Goal: Check status

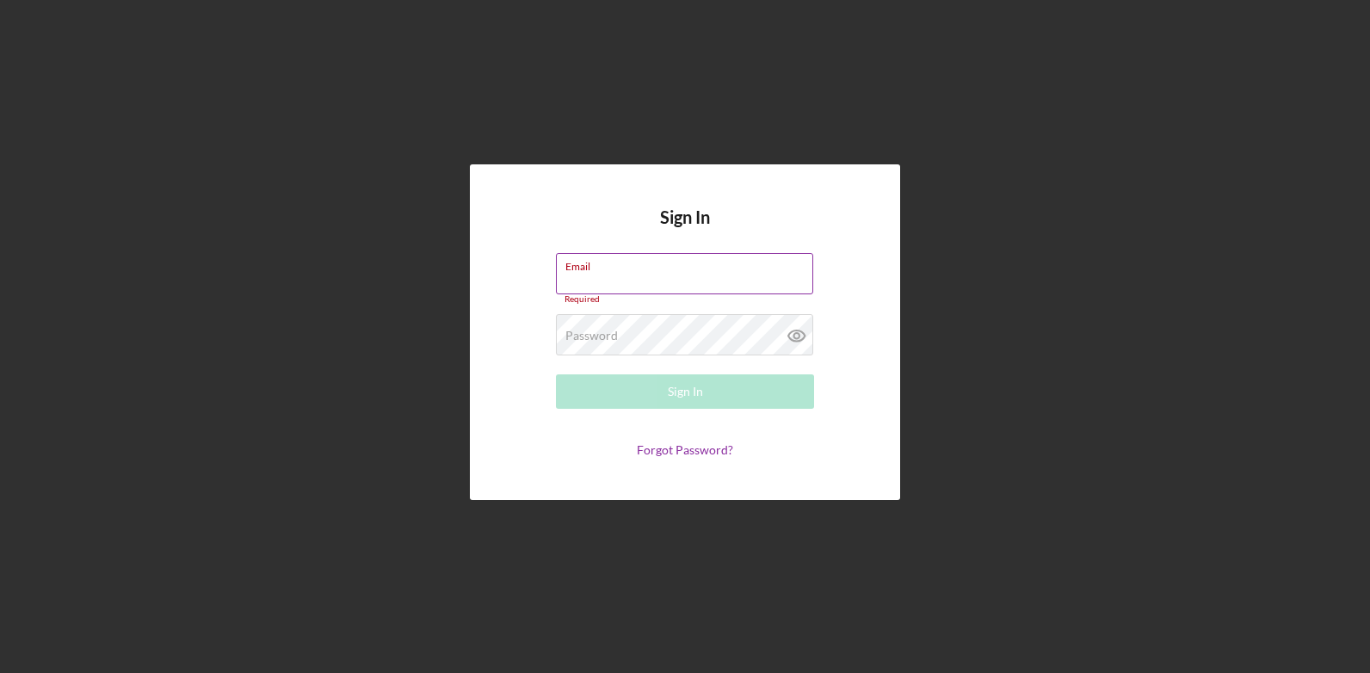
click at [622, 277] on input "Email" at bounding box center [684, 273] width 257 height 41
type input "c"
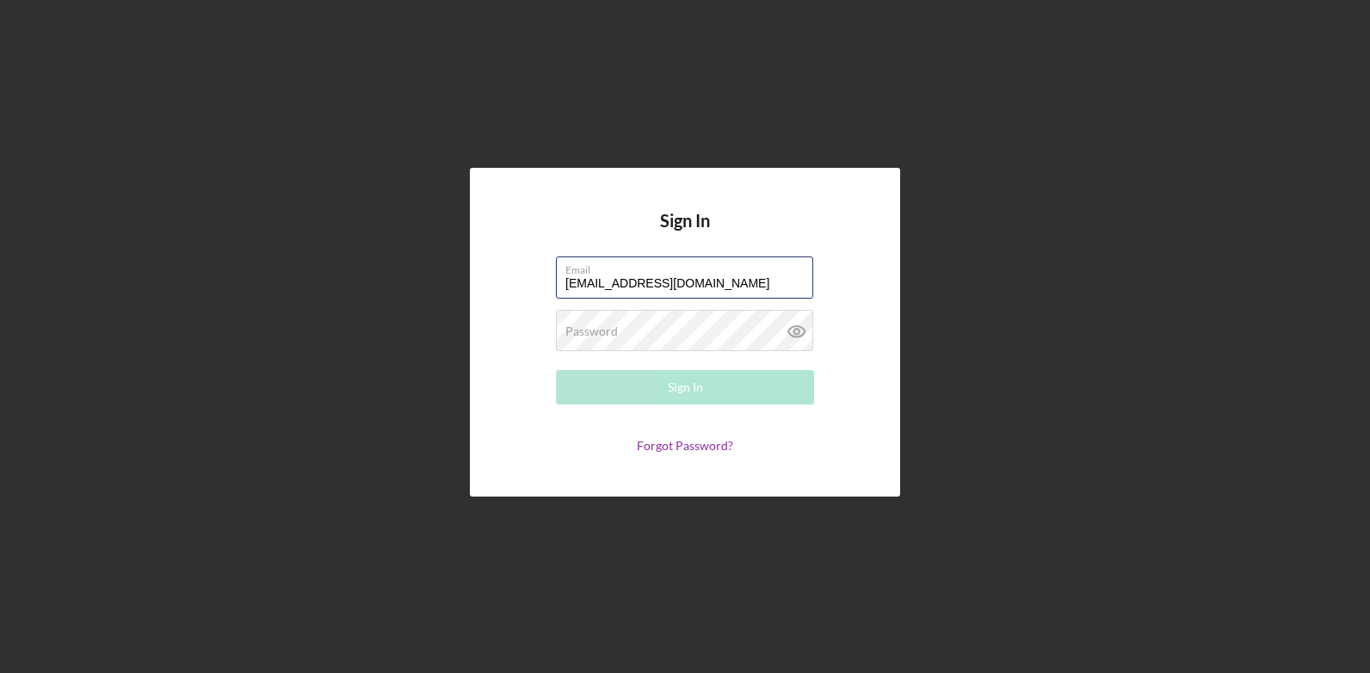
type input "[EMAIL_ADDRESS][DOMAIN_NAME]"
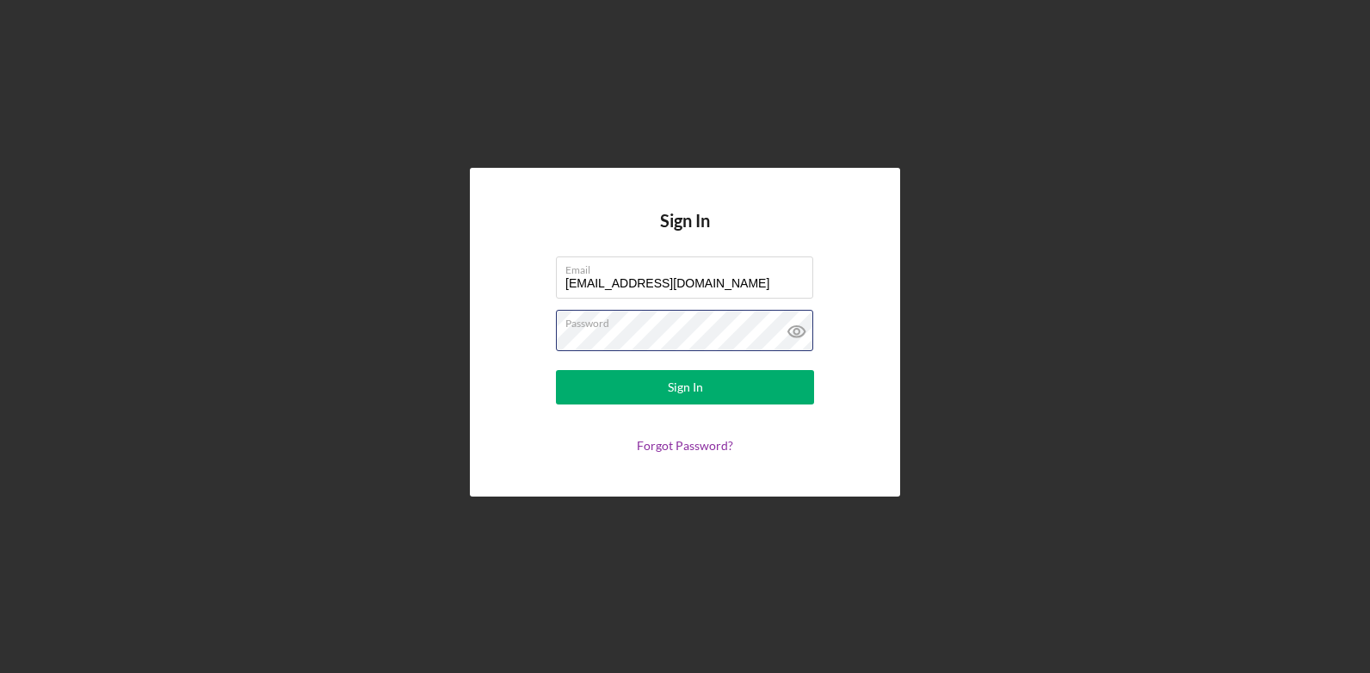
click at [556, 370] on button "Sign In" at bounding box center [685, 387] width 258 height 34
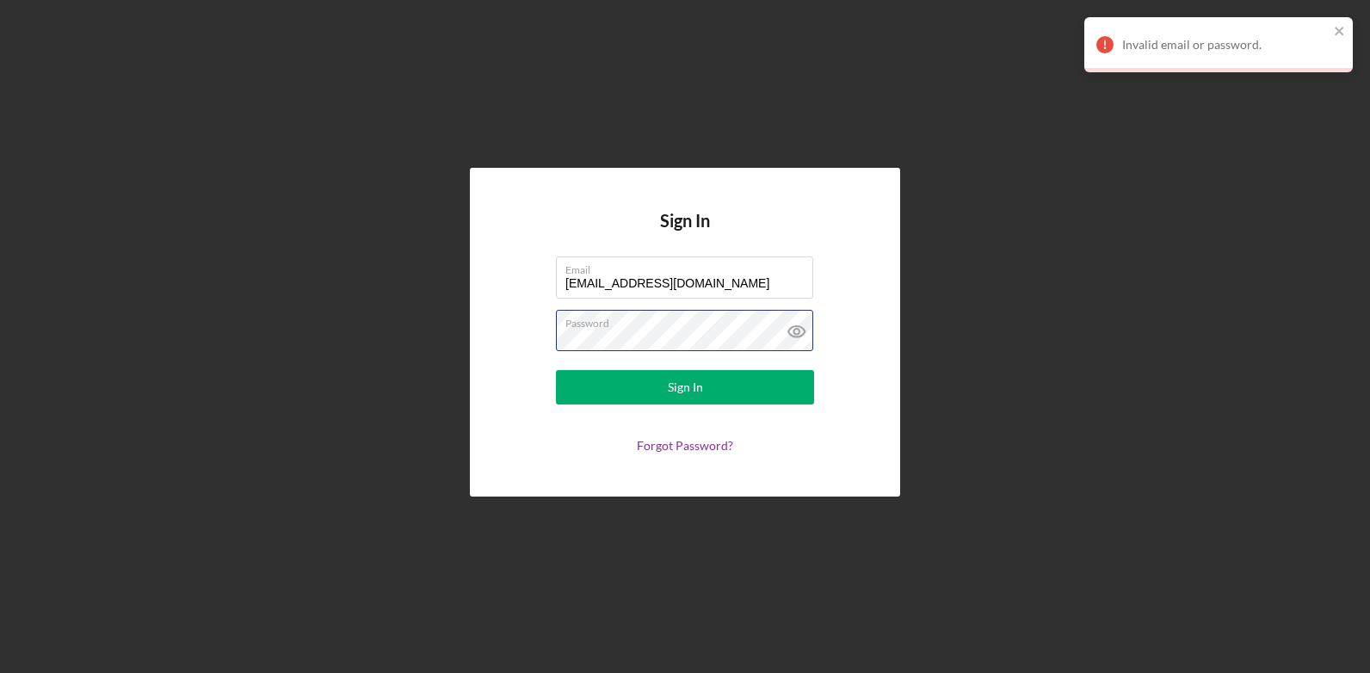
click at [412, 326] on div "Sign In Email [EMAIL_ADDRESS][DOMAIN_NAME] Password Sign In Forgot Password?" at bounding box center [685, 332] width 1353 height 664
click at [556, 370] on button "Sign In" at bounding box center [685, 387] width 258 height 34
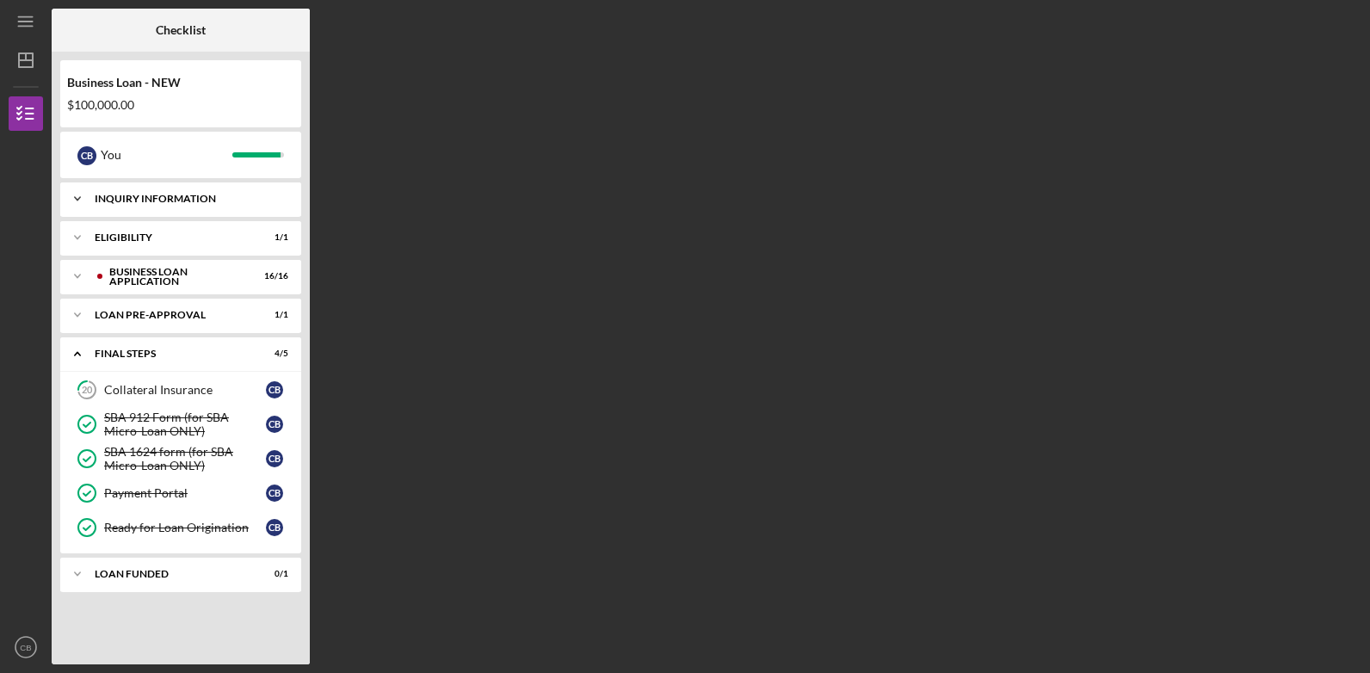
click at [174, 200] on div "INQUIRY INFORMATION" at bounding box center [187, 199] width 185 height 10
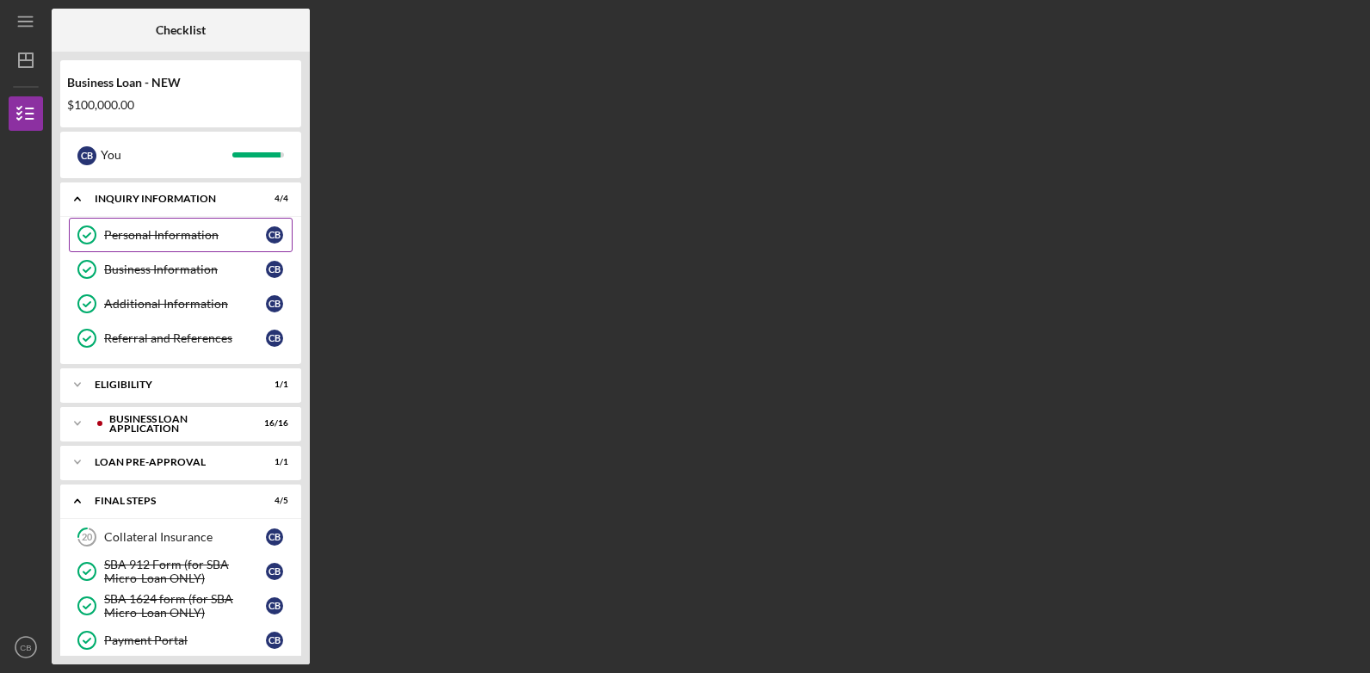
click at [176, 235] on div "Personal Information" at bounding box center [185, 235] width 162 height 14
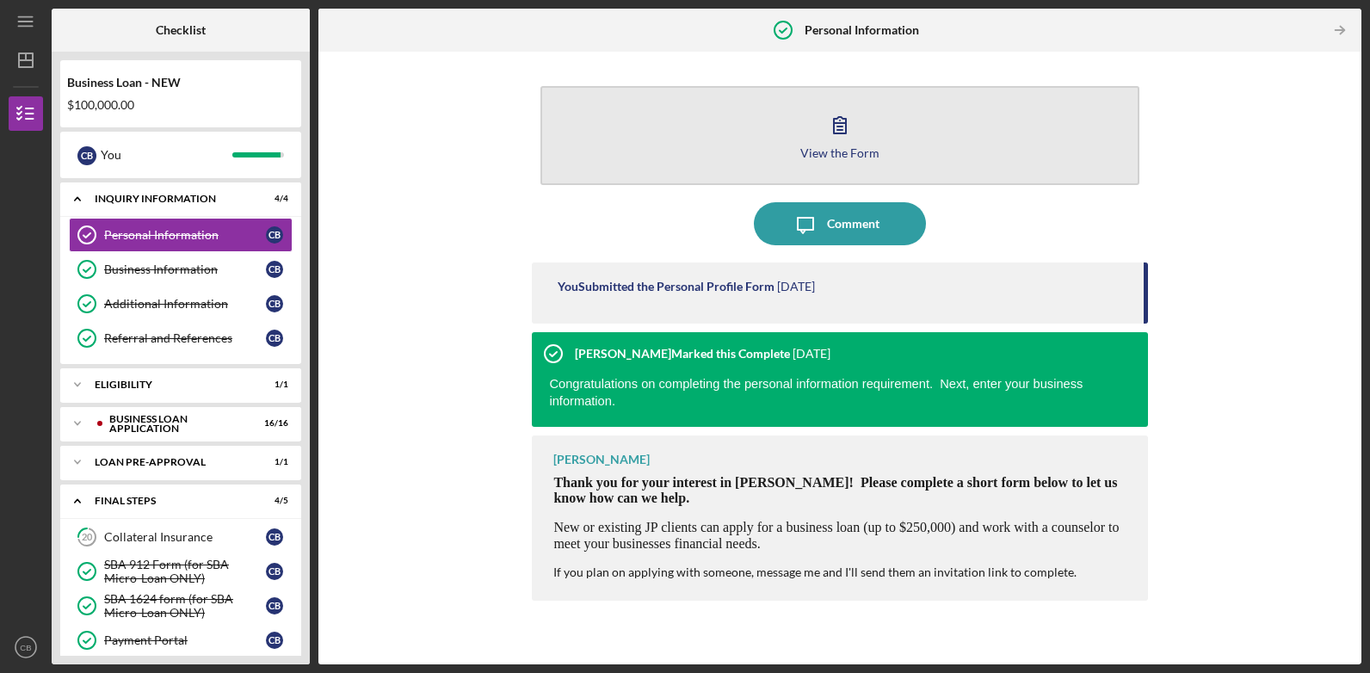
click at [823, 157] on div "View the Form" at bounding box center [839, 152] width 79 height 13
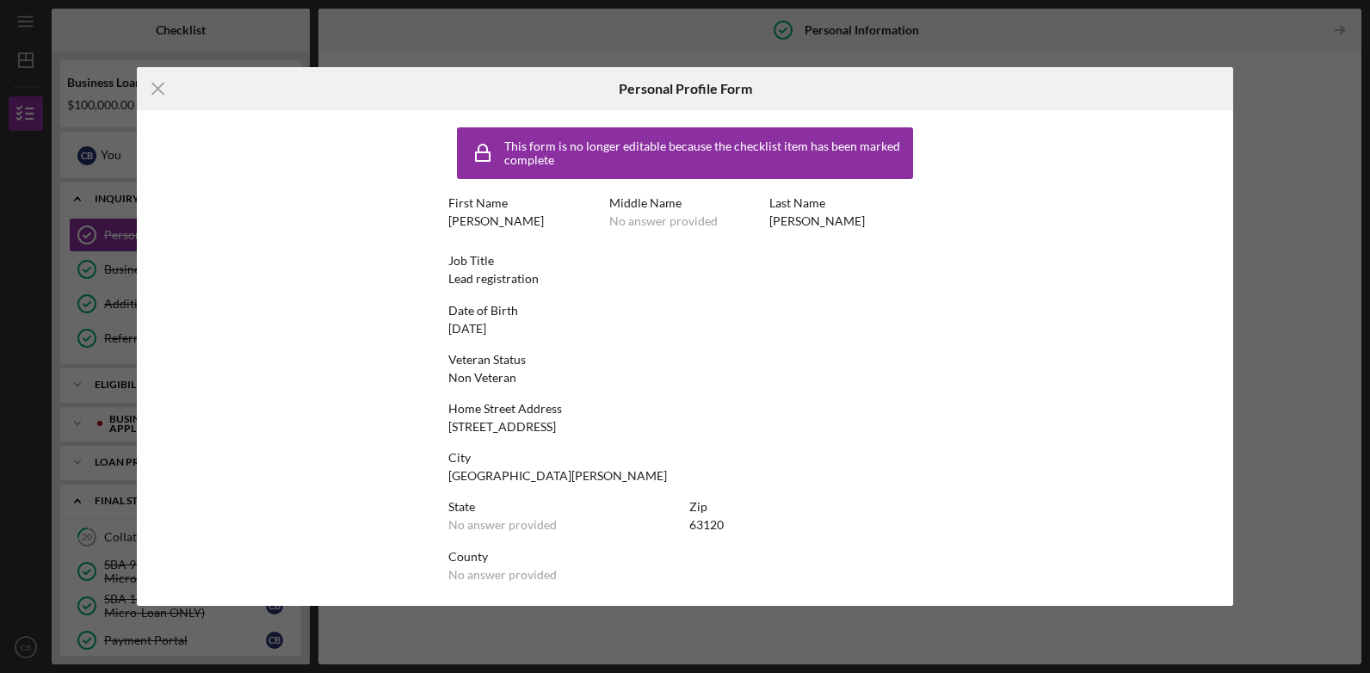
scroll to position [2, 0]
click at [1329, 96] on div "Icon/Menu Close Personal Profile Form This form is no longer editable because t…" at bounding box center [685, 336] width 1370 height 673
click at [158, 83] on icon "Icon/Menu Close" at bounding box center [158, 88] width 43 height 43
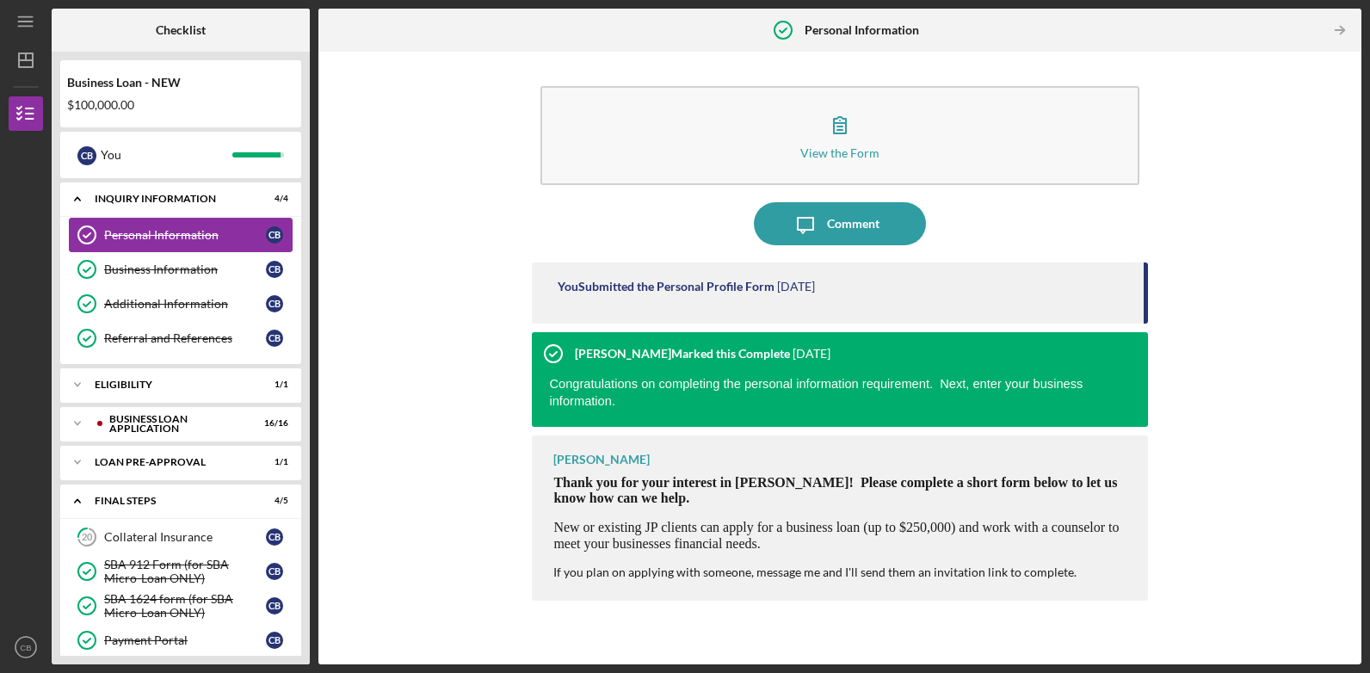
click at [173, 234] on div "Personal Information" at bounding box center [185, 235] width 162 height 14
click at [157, 272] on div "Business Information" at bounding box center [185, 269] width 162 height 14
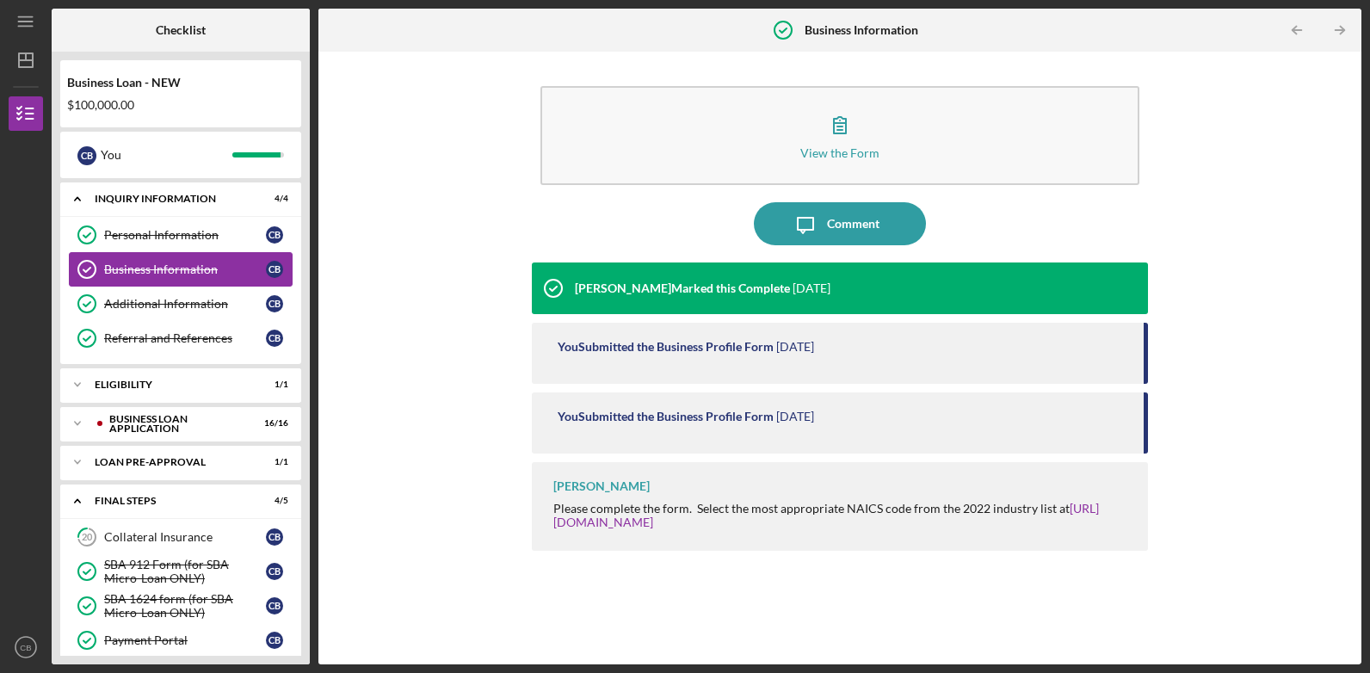
click at [157, 272] on div "Business Information" at bounding box center [185, 269] width 162 height 14
click at [814, 421] on time "[DATE]" at bounding box center [795, 417] width 38 height 14
click at [893, 369] on div "You Submitted the Business Profile Form [DATE]" at bounding box center [839, 353] width 615 height 61
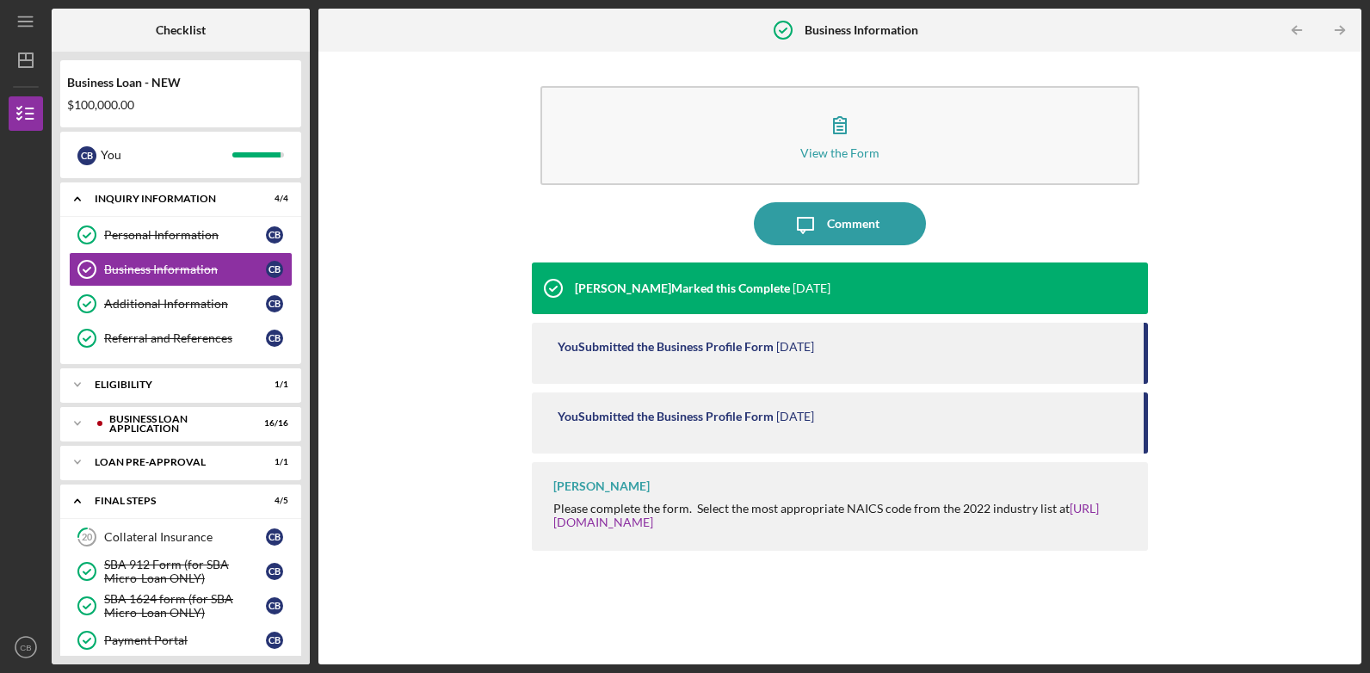
click at [800, 527] on div "Please complete the form. Select the most appropriate NAICS code from the 2022 …" at bounding box center [841, 516] width 577 height 28
click at [632, 521] on link "[URL][DOMAIN_NAME]" at bounding box center [826, 515] width 546 height 28
